Goal: Information Seeking & Learning: Learn about a topic

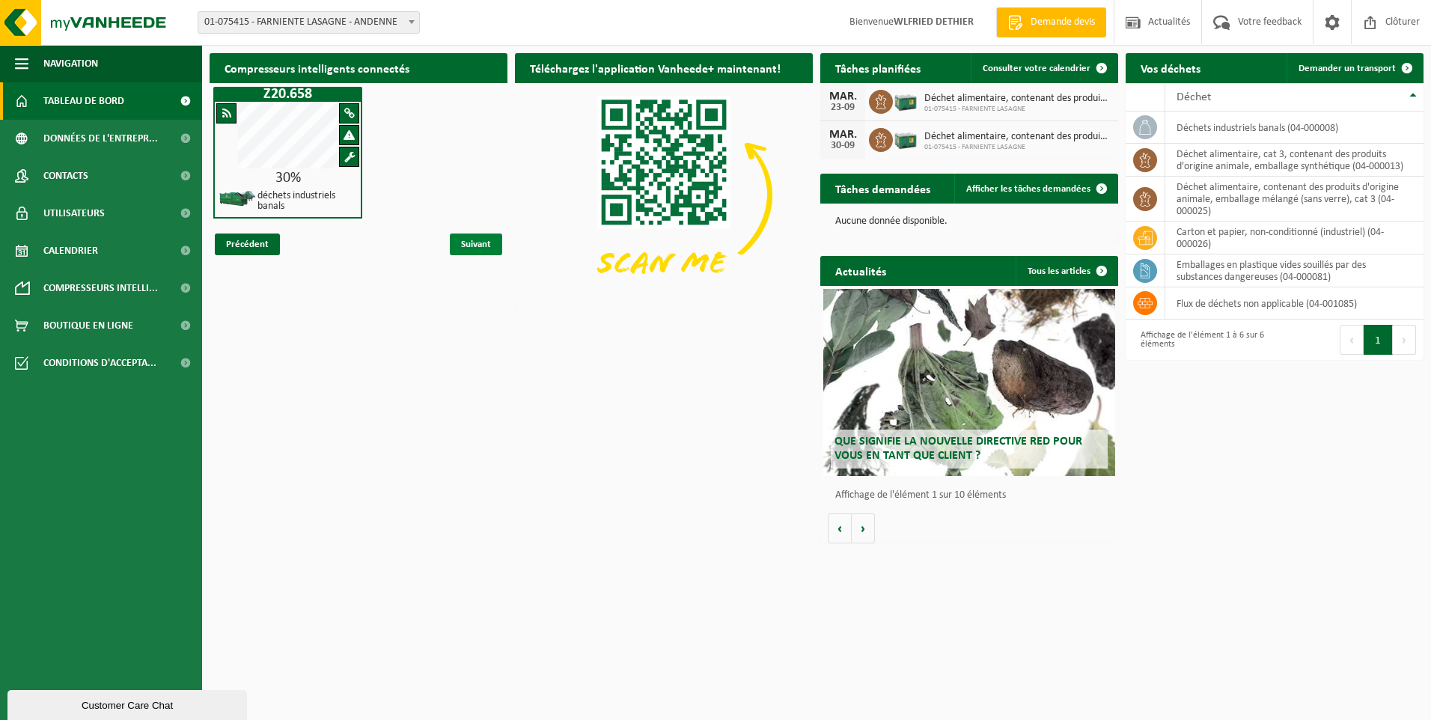
click at [472, 240] on span "Suivant" at bounding box center [476, 244] width 52 height 22
click at [1008, 189] on span "Afficher les tâches demandées" at bounding box center [1028, 189] width 124 height 10
click at [465, 244] on span "Suivant" at bounding box center [476, 244] width 52 height 22
click at [477, 243] on span "Suivant" at bounding box center [476, 244] width 52 height 22
click at [474, 246] on span "Suivant" at bounding box center [476, 244] width 52 height 22
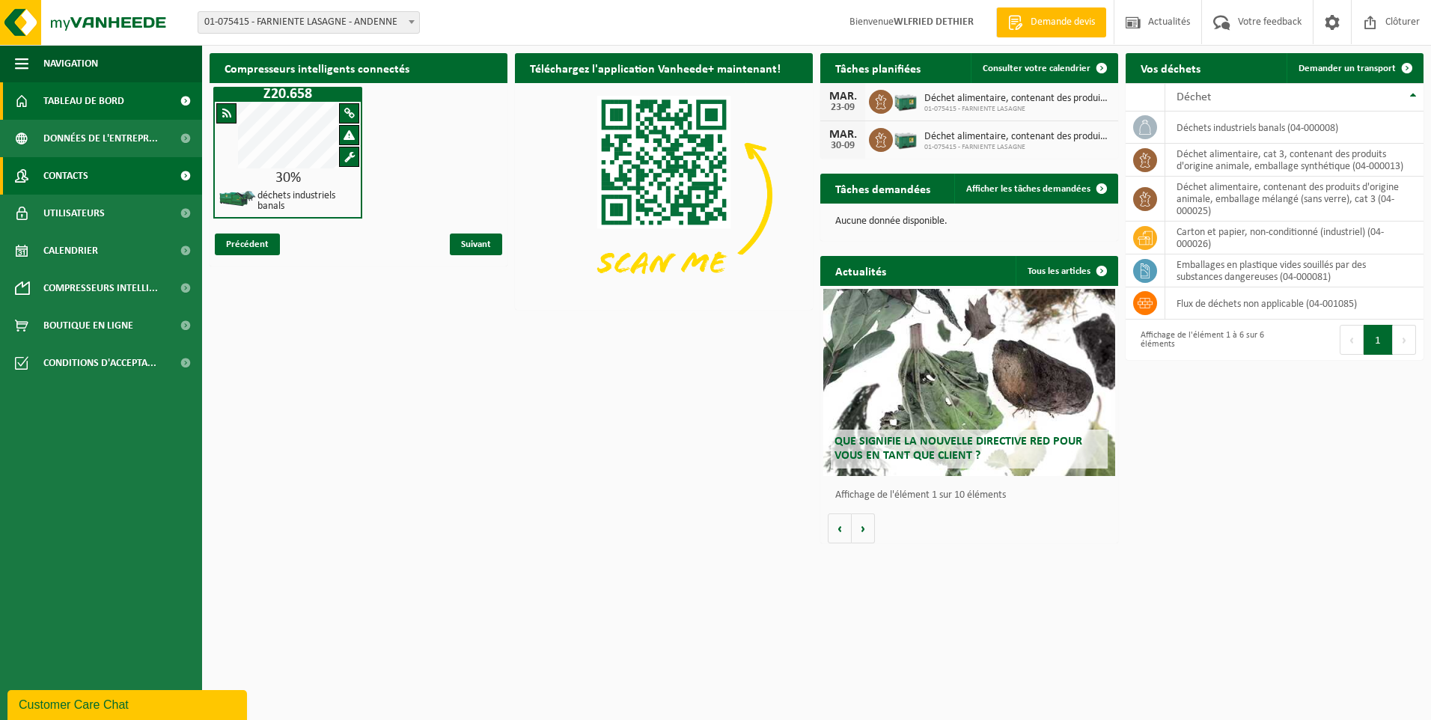
click at [116, 180] on link "Contacts" at bounding box center [101, 175] width 202 height 37
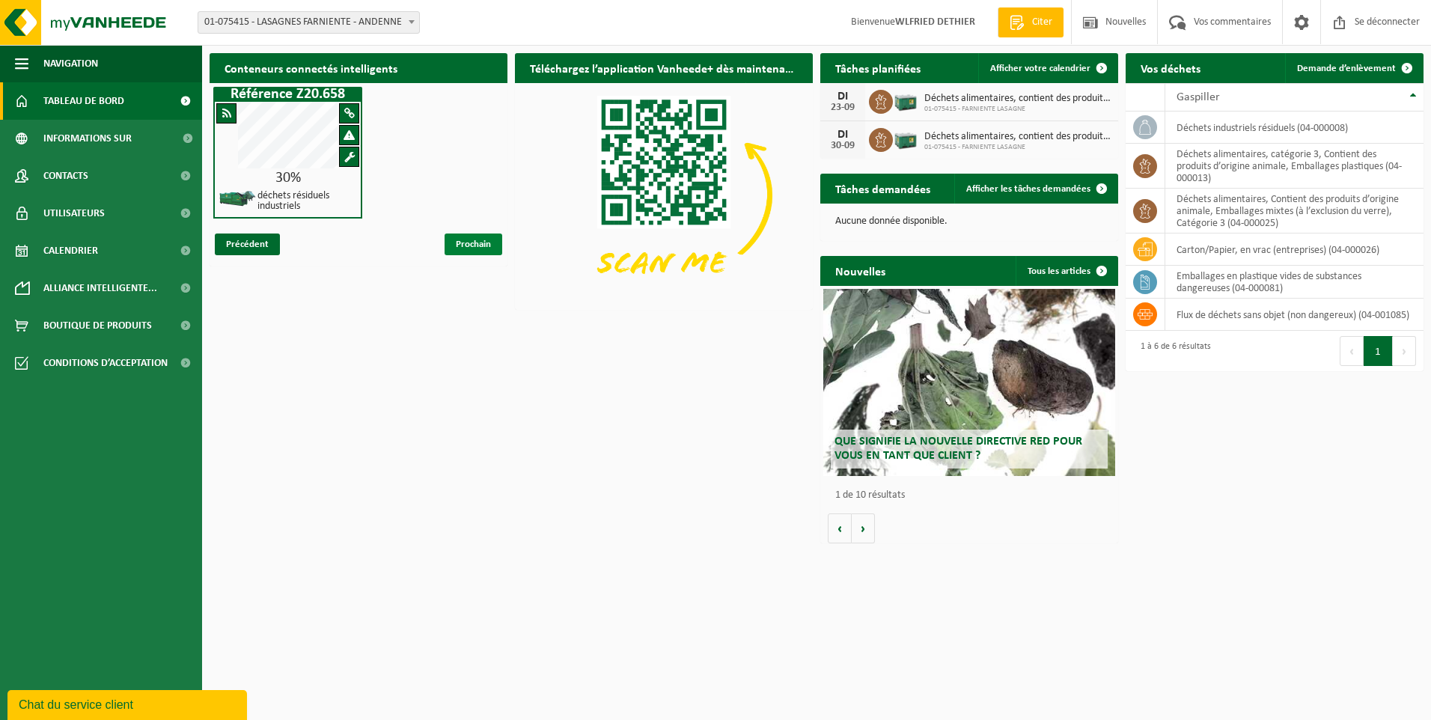
click at [465, 242] on span "Prochain" at bounding box center [473, 244] width 58 height 22
click at [471, 246] on span "Prochain" at bounding box center [473, 244] width 58 height 22
drag, startPoint x: 471, startPoint y: 246, endPoint x: 464, endPoint y: 279, distance: 33.6
click at [464, 279] on div "Conteneurs connectés intelligents Référence Z20.658 30% déchets résiduels indus…" at bounding box center [816, 298] width 1221 height 505
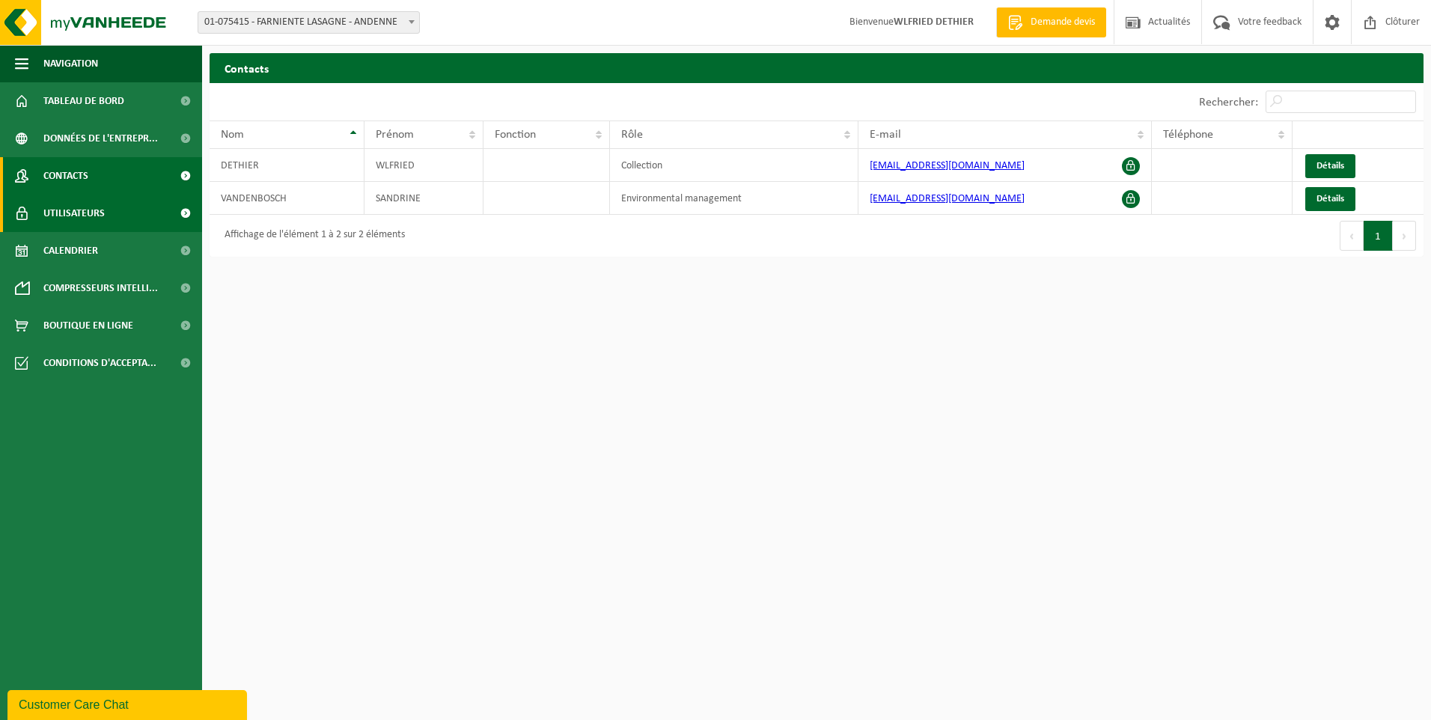
click at [105, 219] on link "Utilisateurs" at bounding box center [101, 213] width 202 height 37
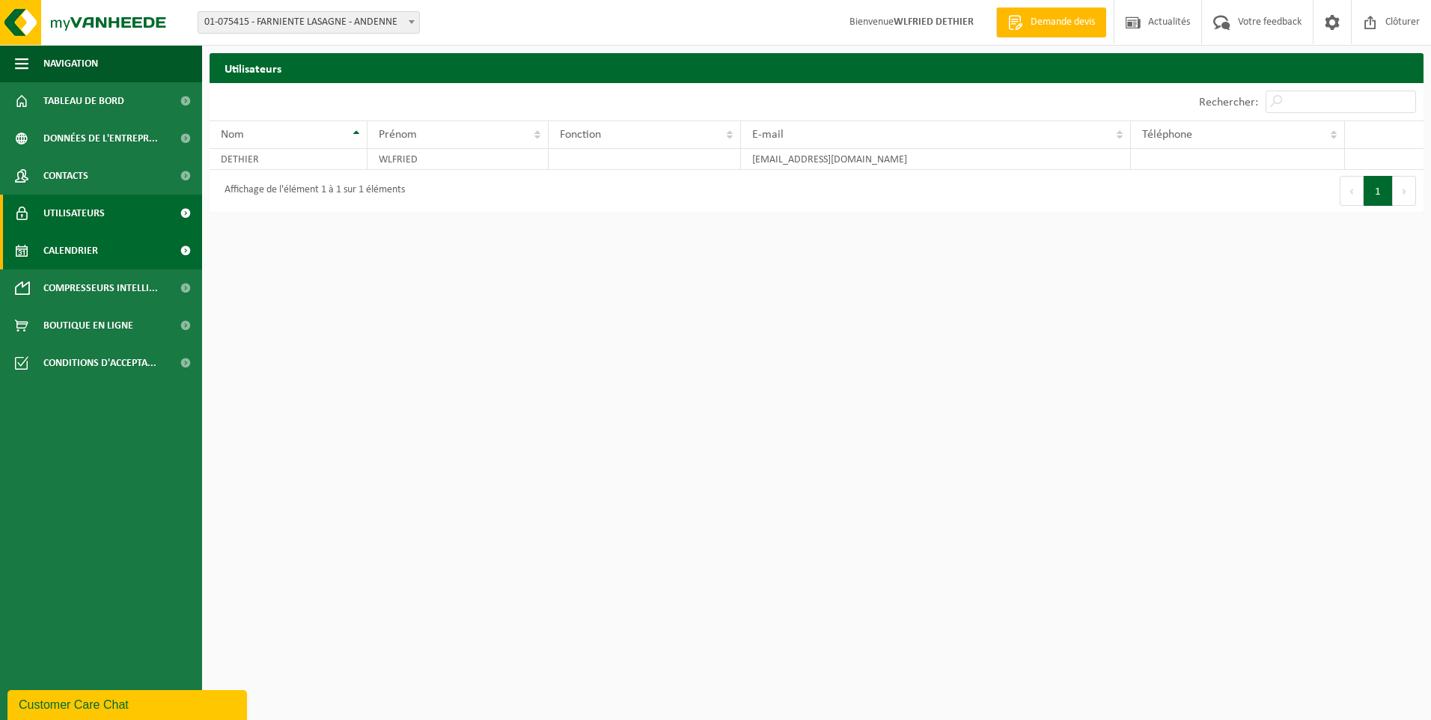
click at [97, 249] on span "Calendrier" at bounding box center [70, 250] width 55 height 37
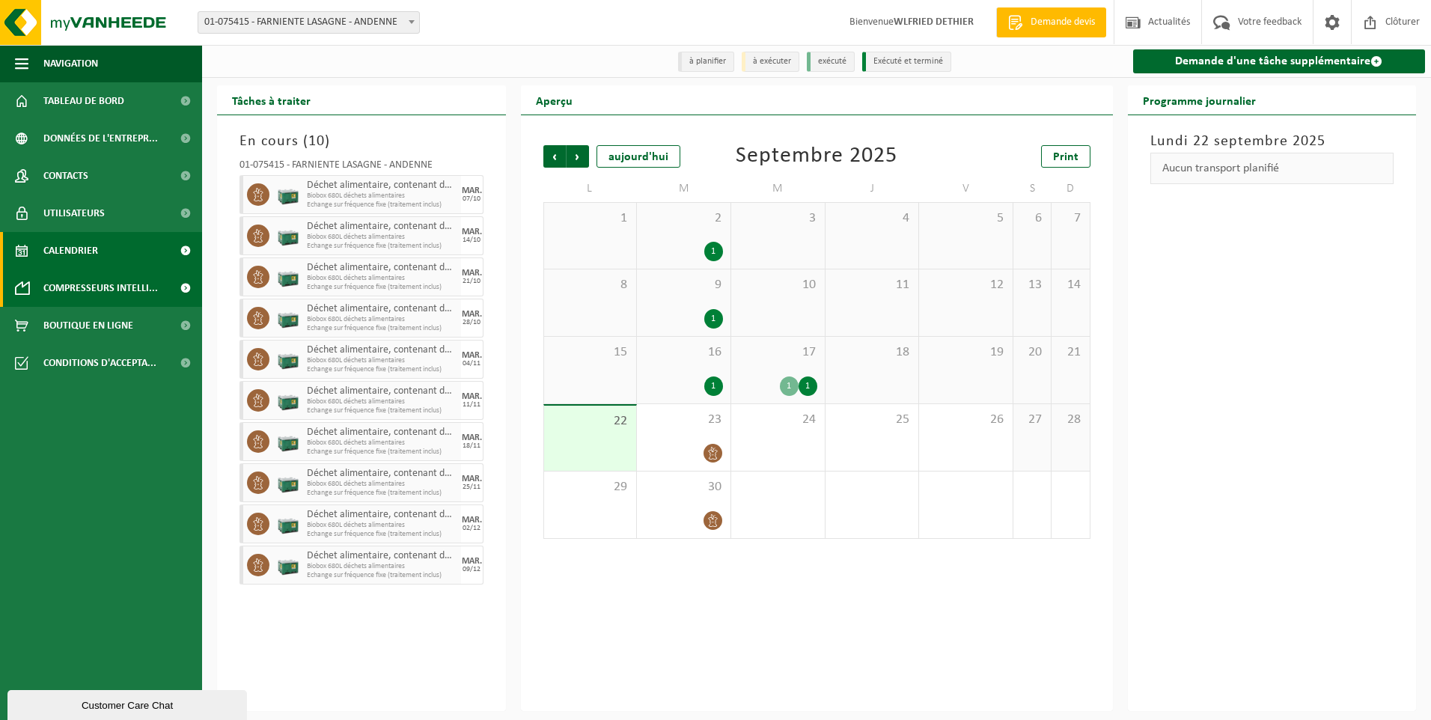
click at [96, 288] on span "Compresseurs intelli..." at bounding box center [100, 287] width 114 height 37
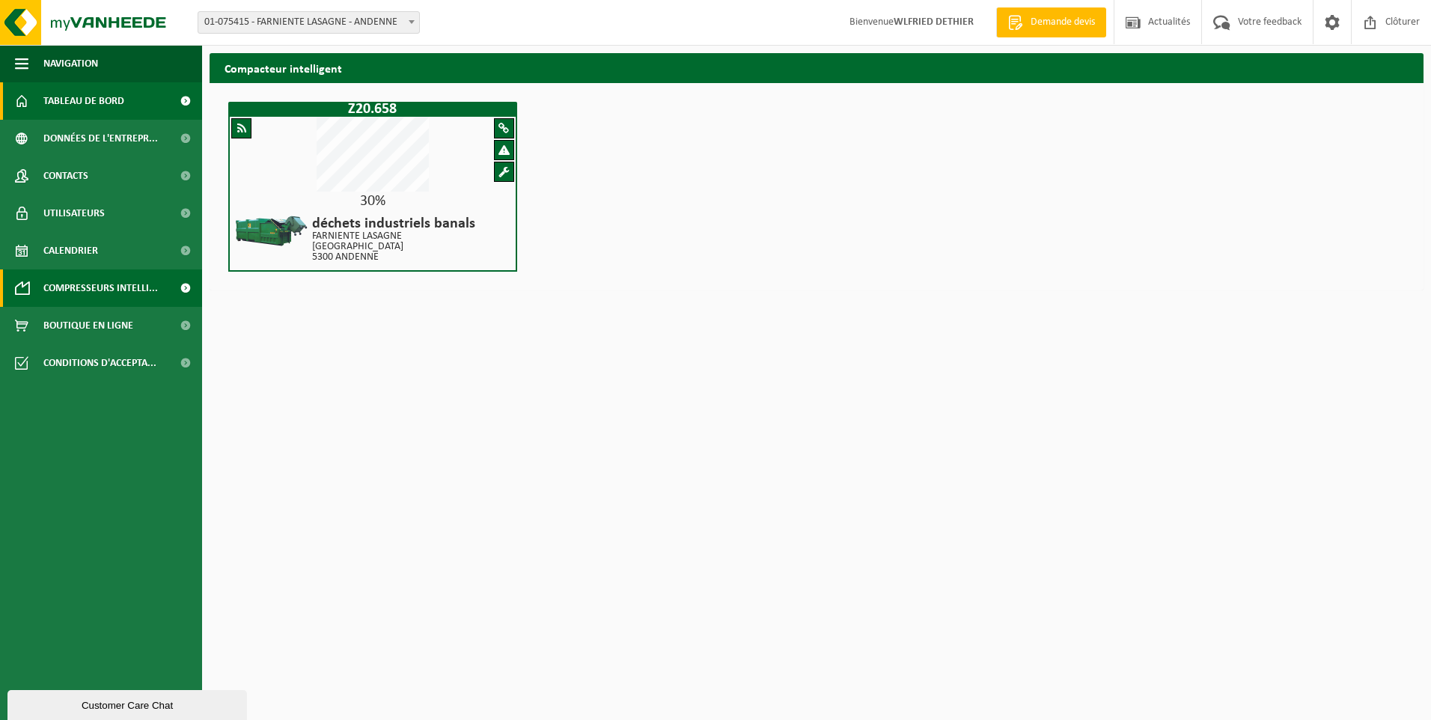
click at [51, 96] on span "Tableau de bord" at bounding box center [83, 100] width 81 height 37
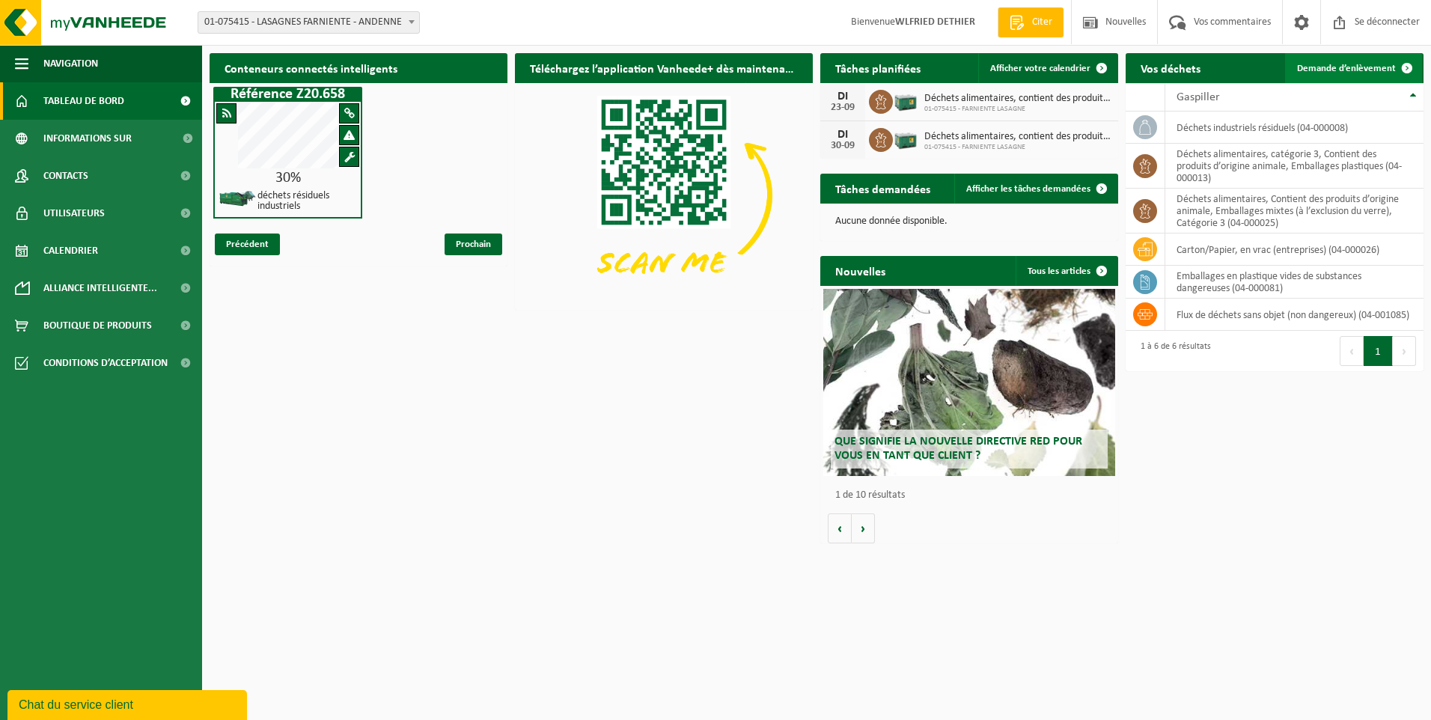
click at [1409, 70] on span at bounding box center [1407, 68] width 30 height 30
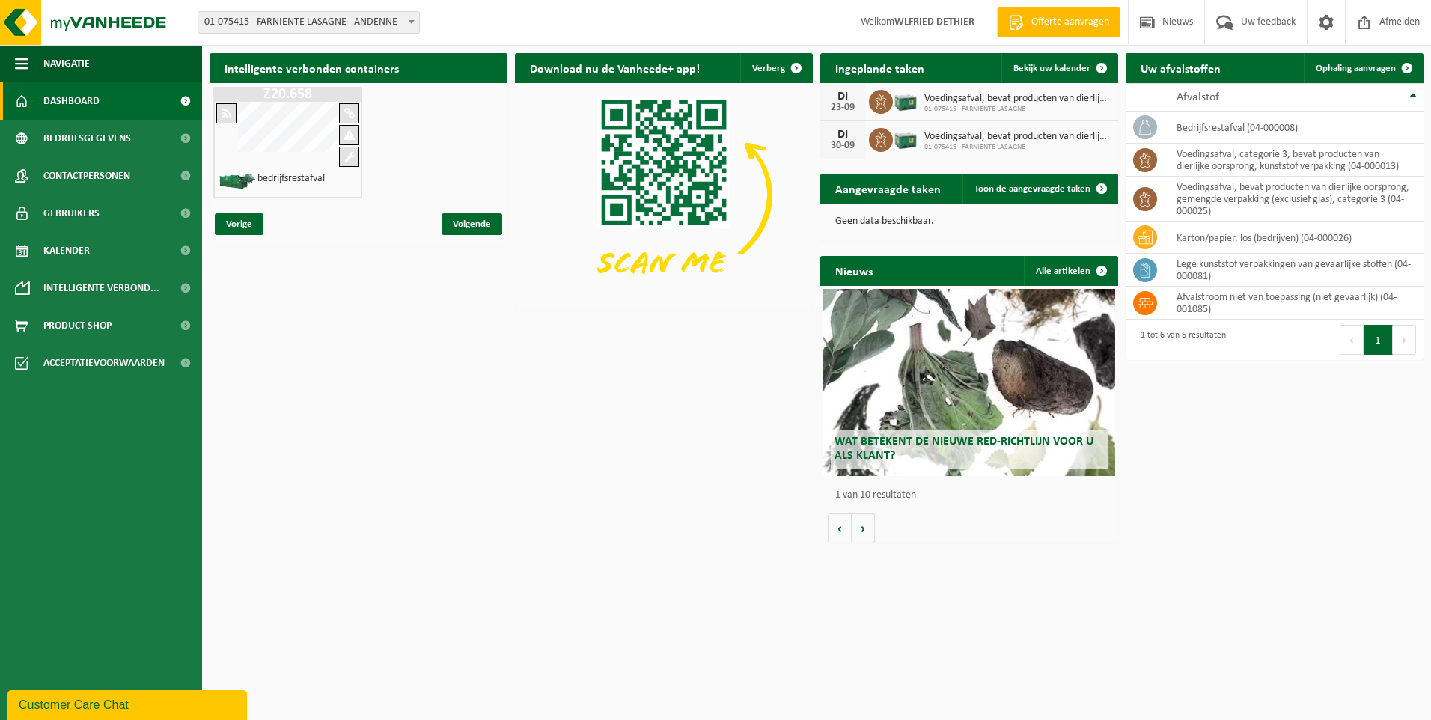
click at [1081, 24] on span "Offerte aanvragen" at bounding box center [1069, 22] width 85 height 15
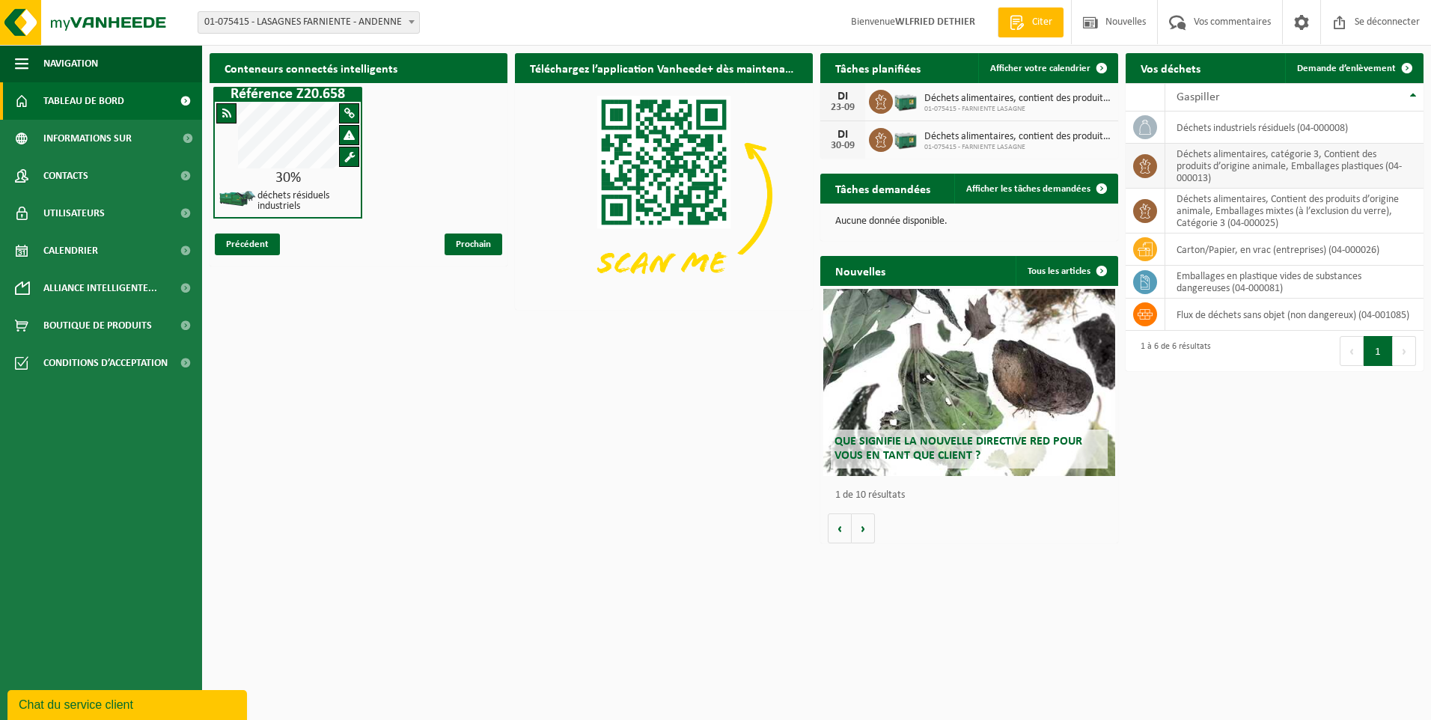
click at [1280, 163] on td "Déchets alimentaires, catégorie 3, Contient des produits d’origine animale, Emb…" at bounding box center [1294, 166] width 258 height 45
click at [114, 323] on span "Boutique de produits" at bounding box center [97, 325] width 109 height 37
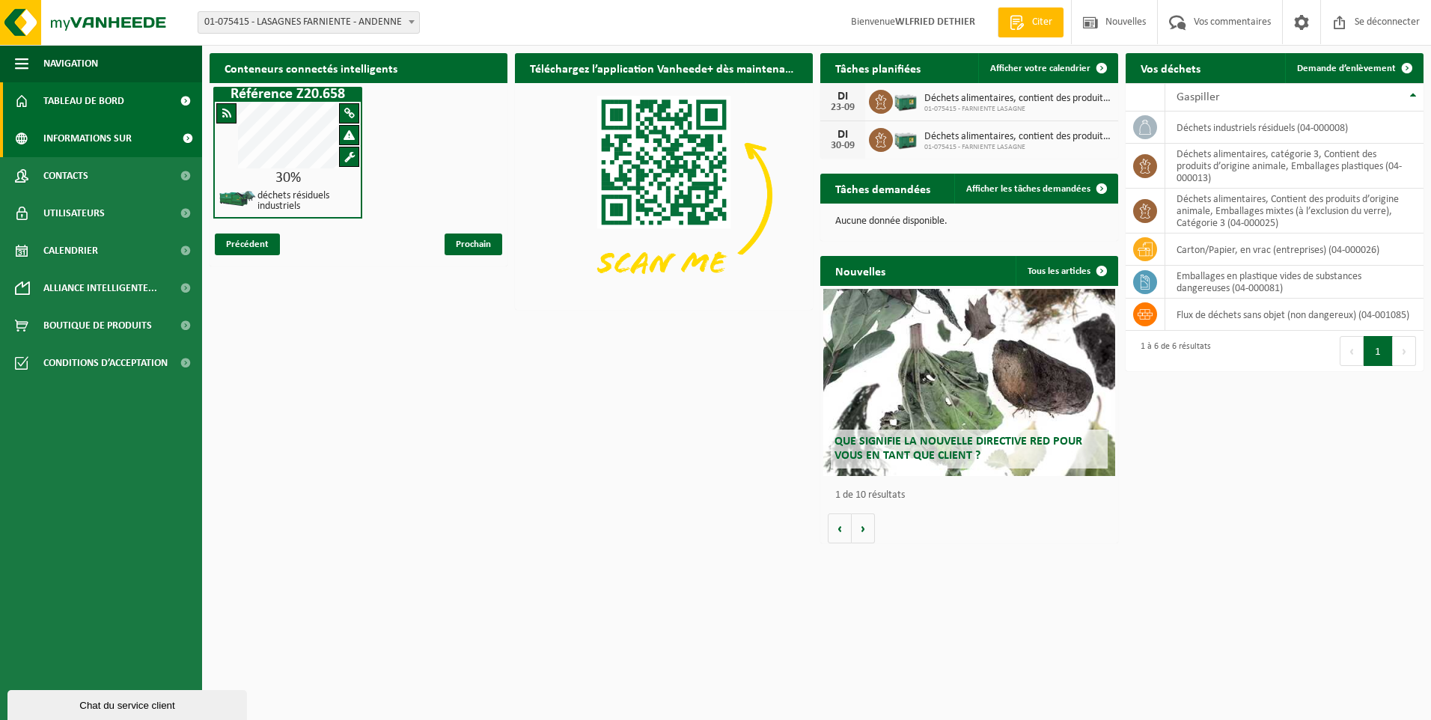
click at [118, 138] on span "Informations sur l’entreprise" at bounding box center [107, 138] width 129 height 37
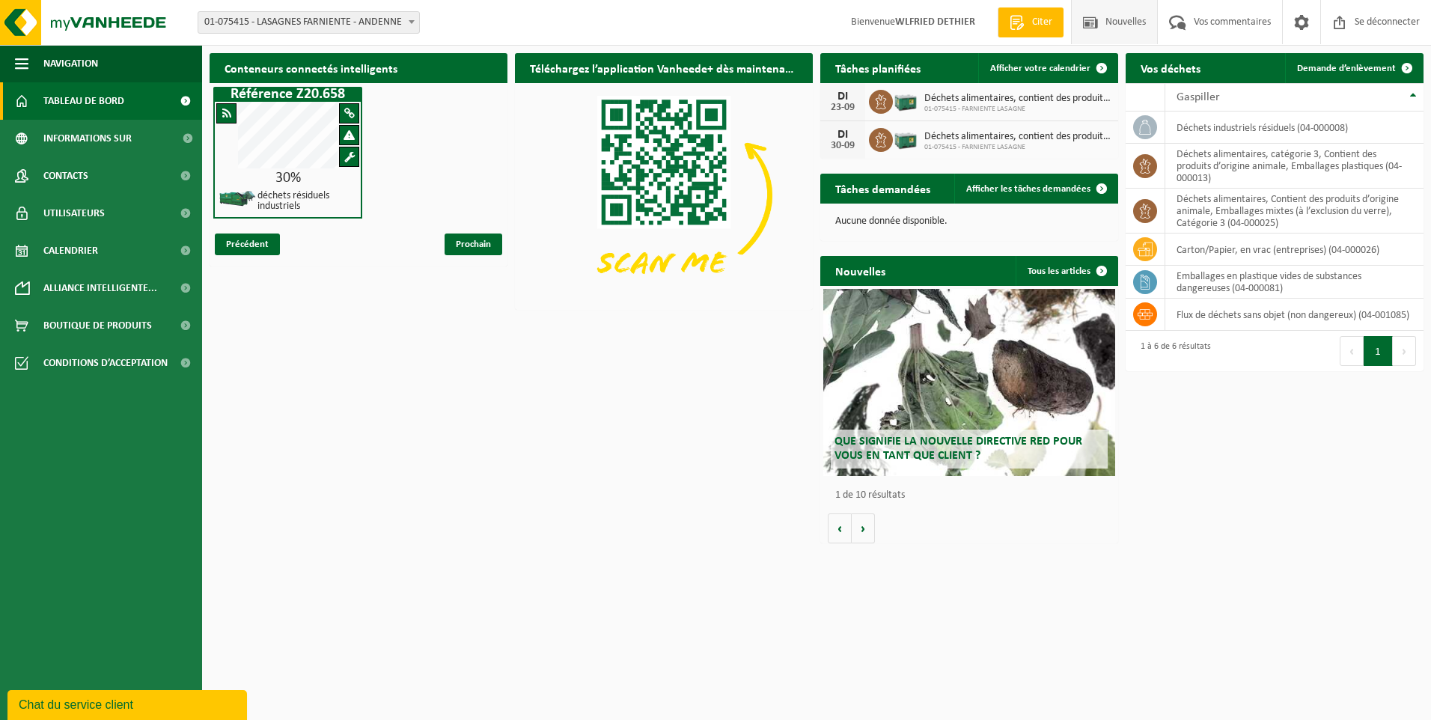
click at [1116, 28] on span "Nouvelles" at bounding box center [1126, 22] width 48 height 44
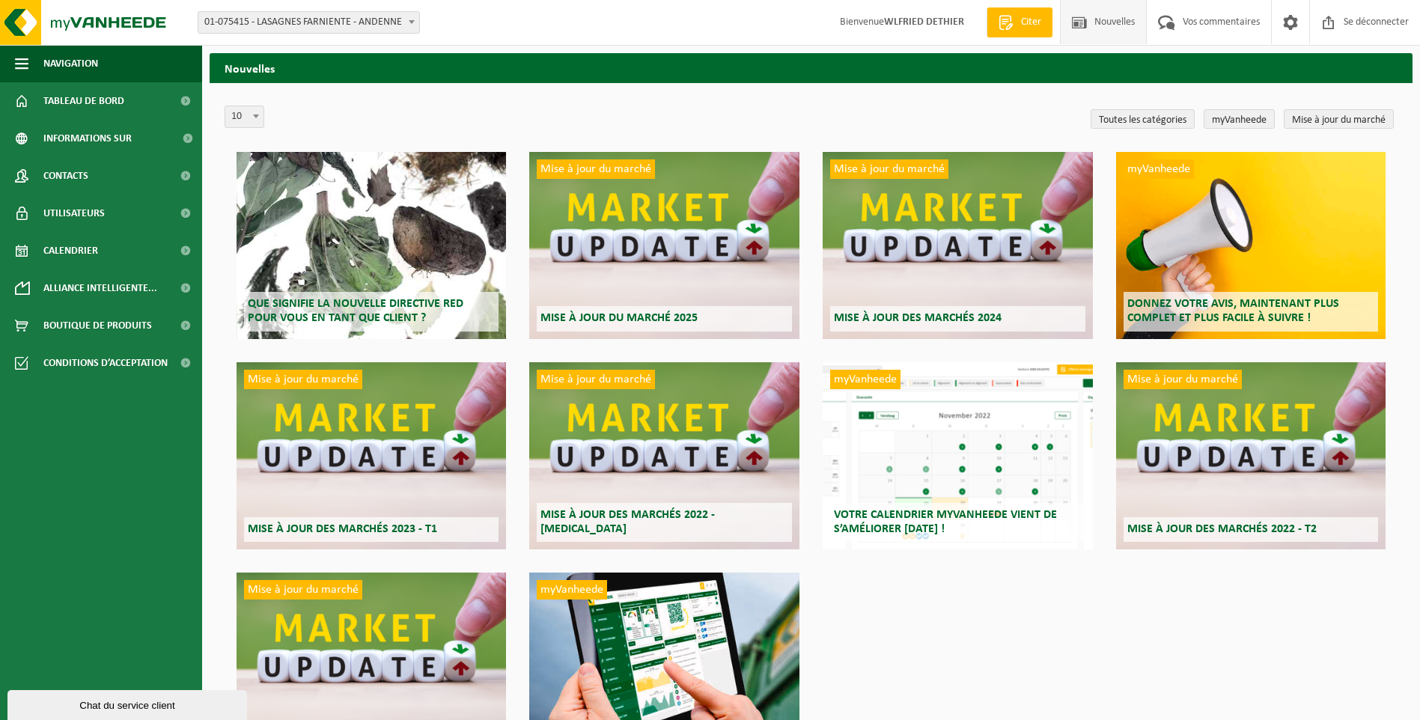
click at [335, 260] on div "Que signifie la nouvelle directive RED pour vous en tant que client ?" at bounding box center [370, 245] width 269 height 187
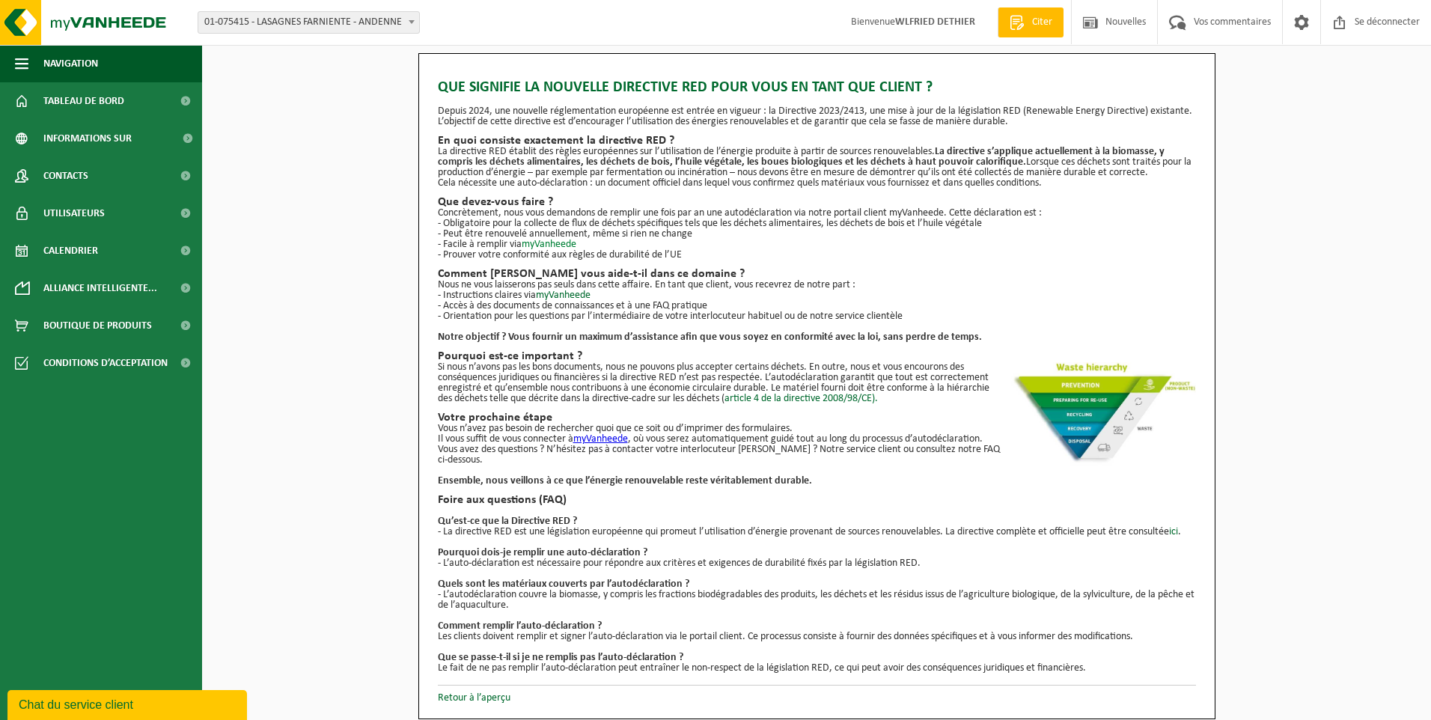
click at [543, 243] on link "myVanheede" at bounding box center [549, 244] width 55 height 11
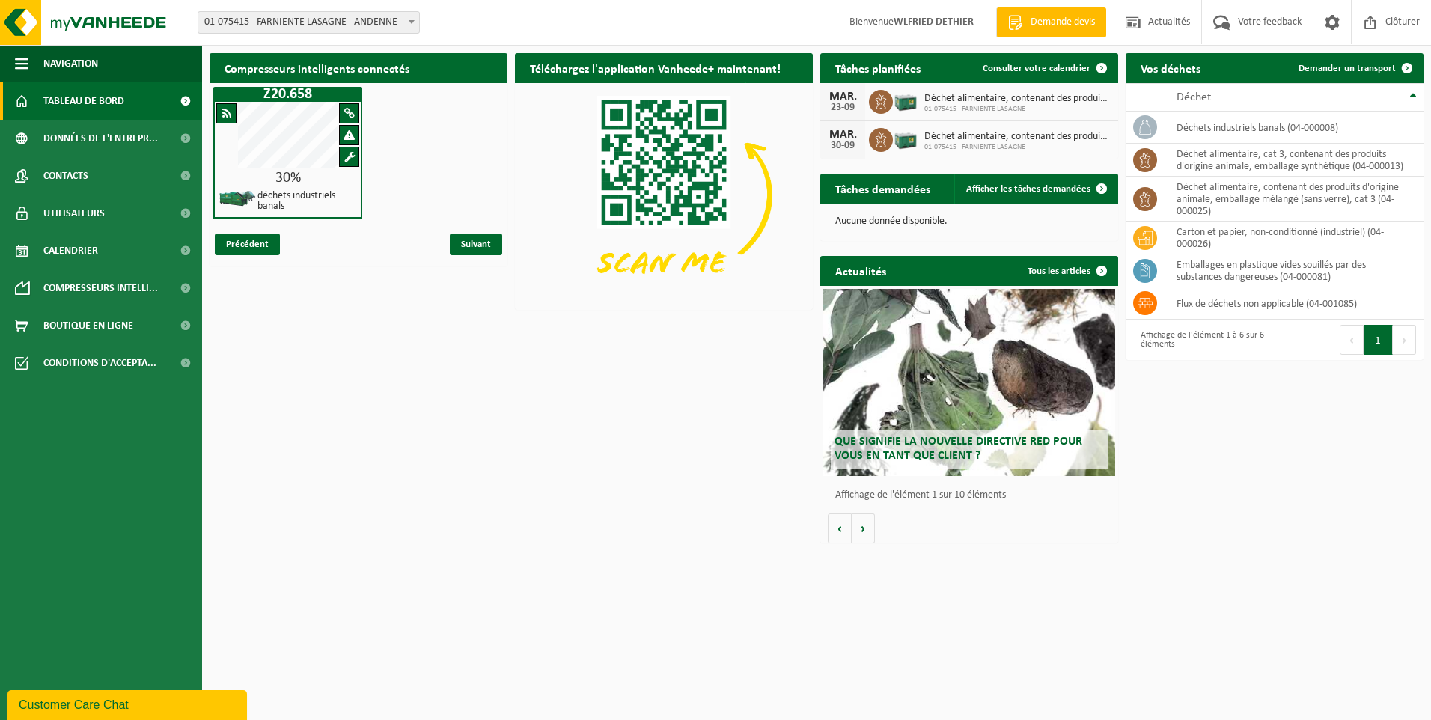
click at [946, 448] on span "Que signifie la nouvelle directive RED pour vous en tant que client ?" at bounding box center [958, 449] width 248 height 26
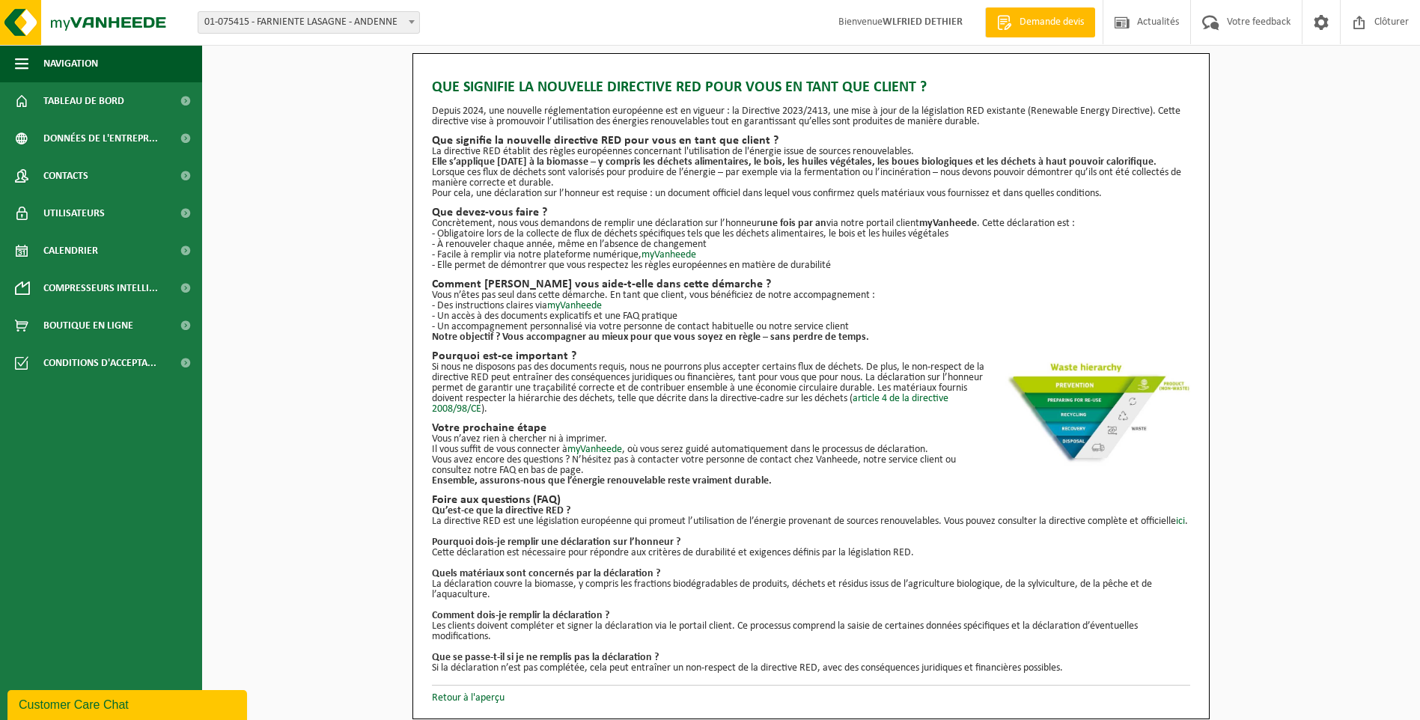
scroll to position [10, 0]
click at [482, 696] on link "Retour à l'aperçu" at bounding box center [468, 697] width 73 height 11
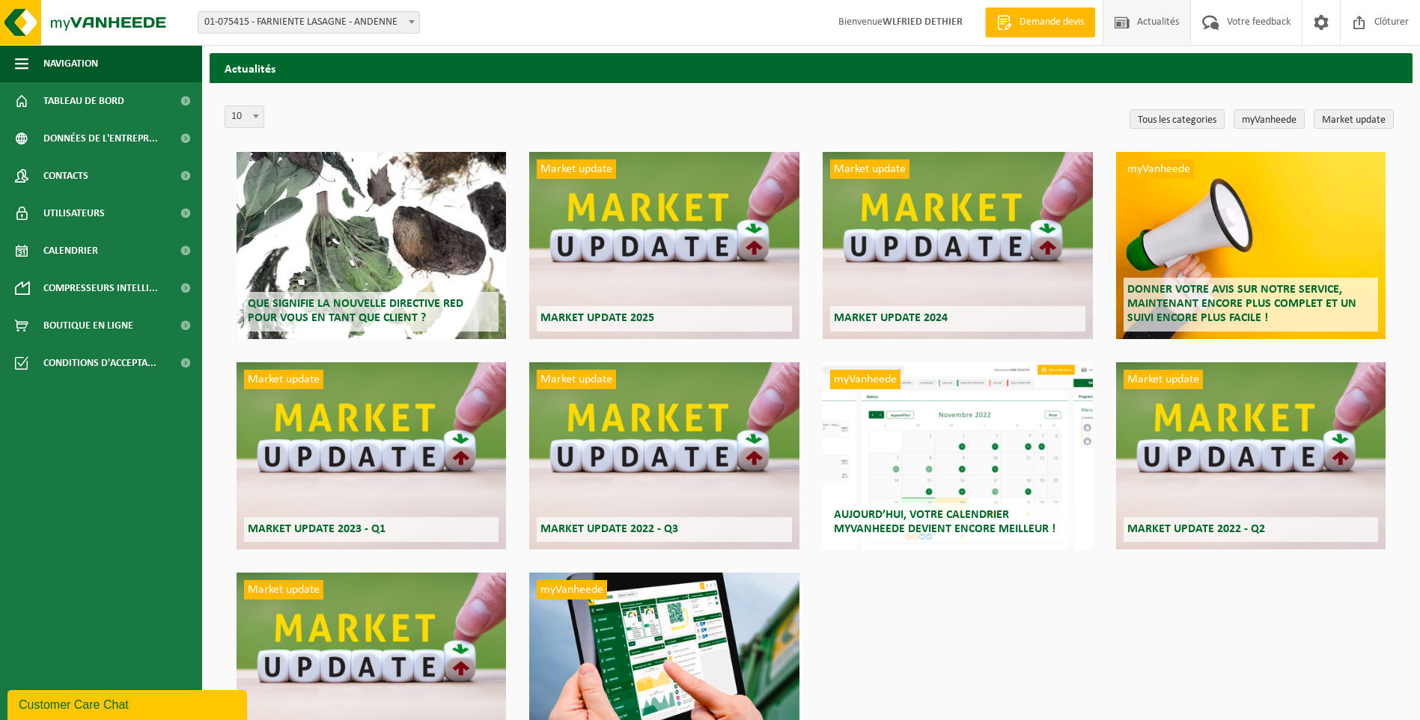
click at [368, 240] on div "Que signifie la nouvelle directive RED pour vous en tant que client ?" at bounding box center [370, 245] width 269 height 187
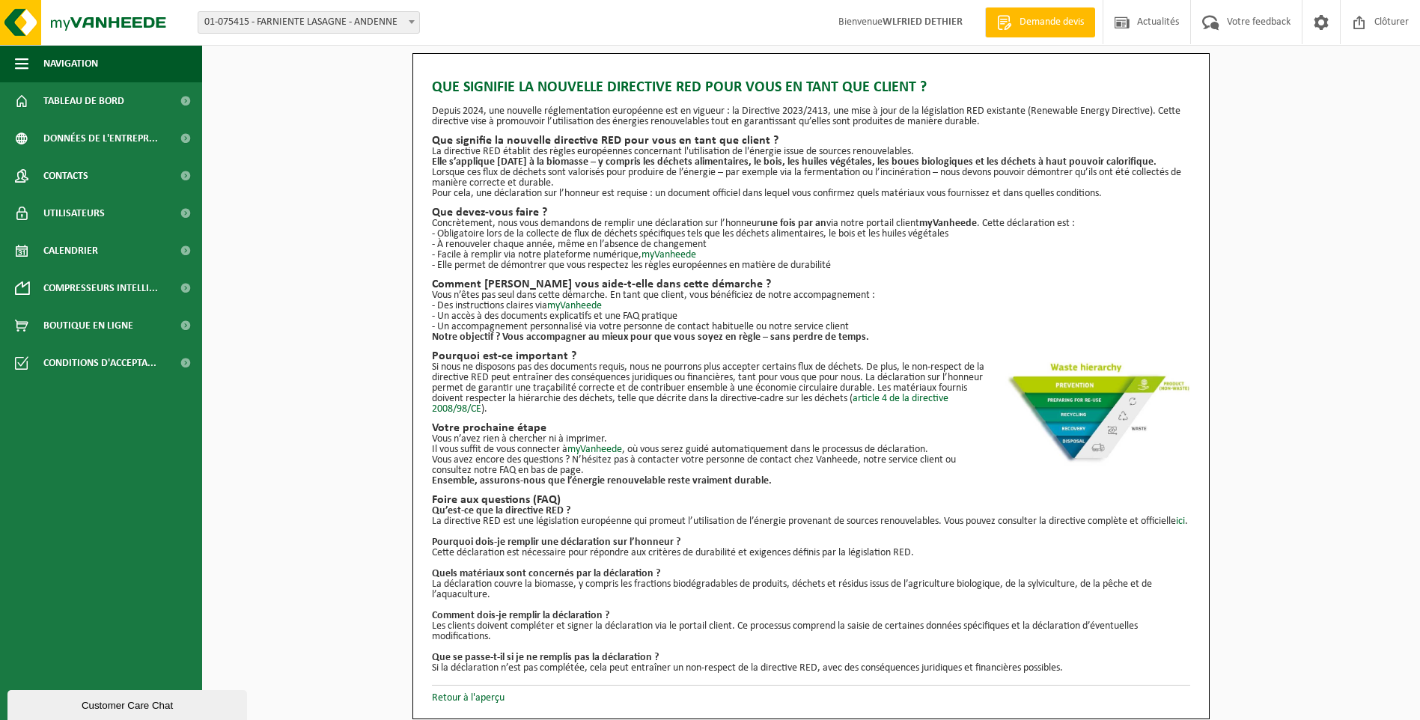
scroll to position [10, 0]
click at [1176, 522] on link "ici" at bounding box center [1180, 521] width 9 height 11
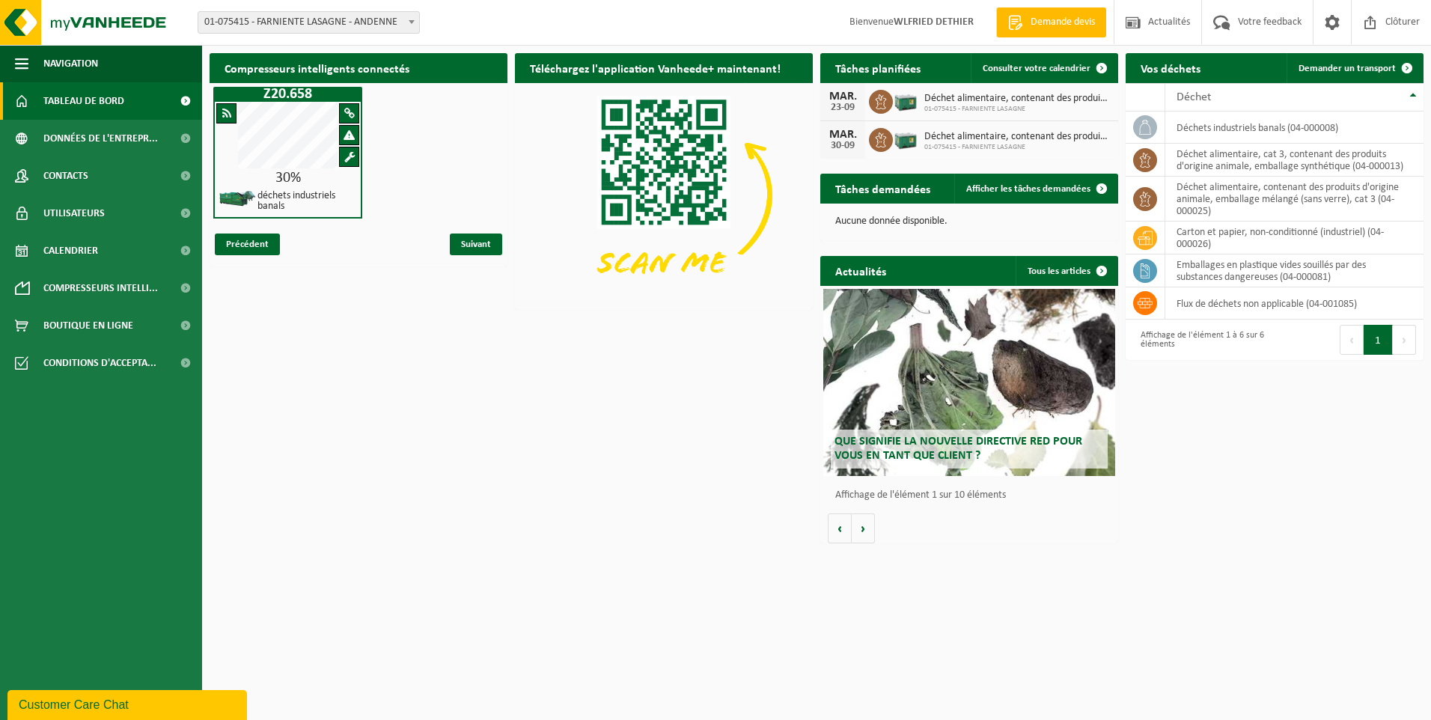
click at [90, 103] on span "Tableau de bord" at bounding box center [83, 100] width 81 height 37
